Goal: Task Accomplishment & Management: Manage account settings

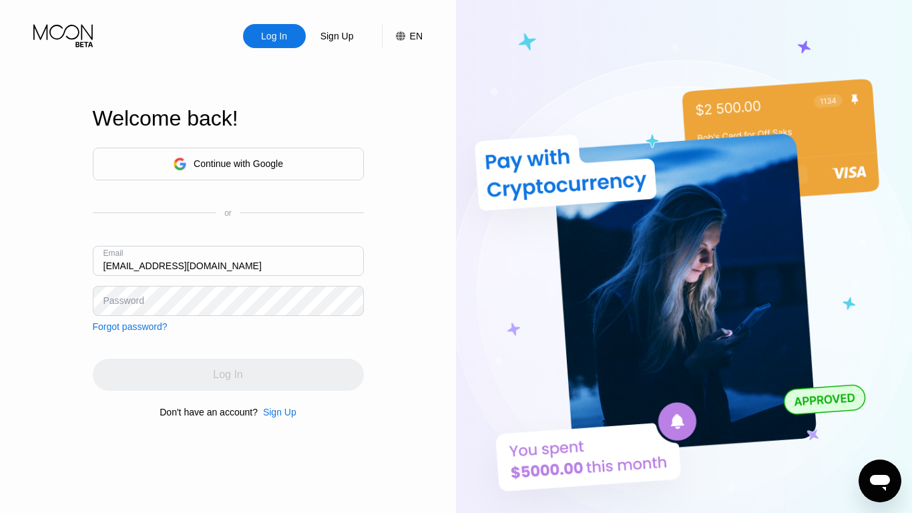
type input "[EMAIL_ADDRESS][DOMAIN_NAME]"
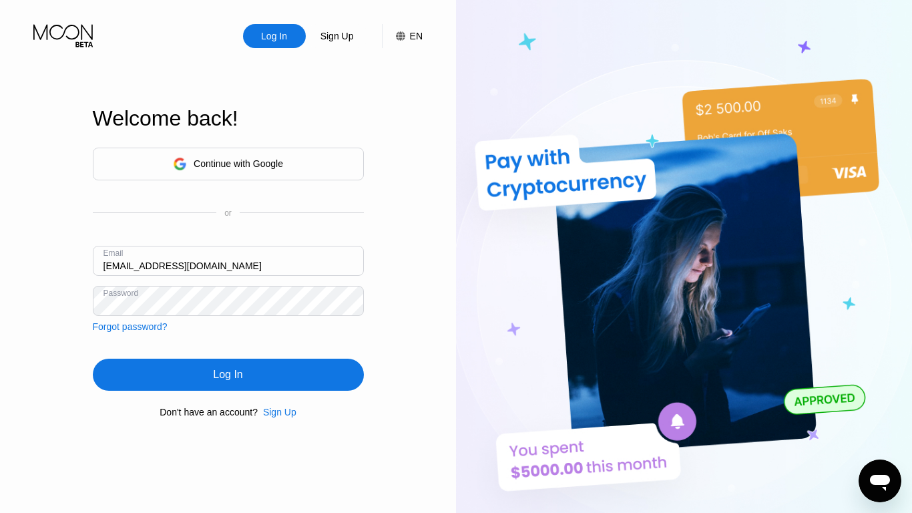
click at [228, 376] on div "Log In" at bounding box center [227, 374] width 29 height 13
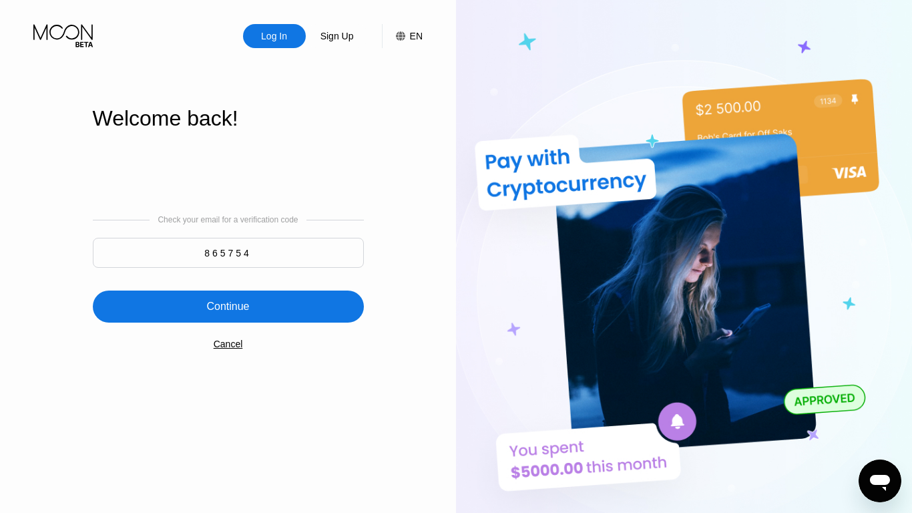
type input "865754"
click at [228, 308] on div "Continue" at bounding box center [227, 306] width 43 height 13
